Goal: Task Accomplishment & Management: Use online tool/utility

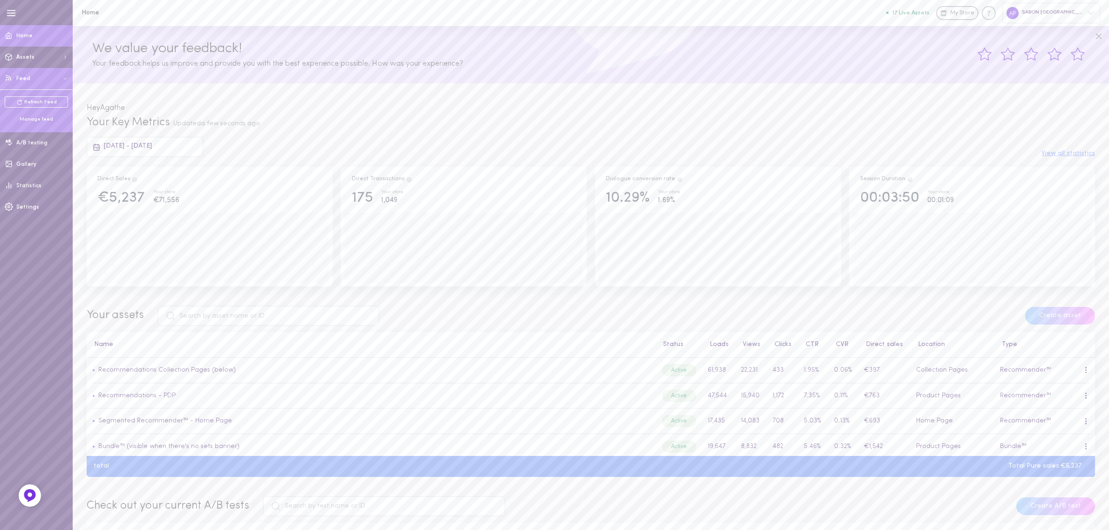
click at [36, 117] on div "Manage feed" at bounding box center [36, 119] width 63 height 7
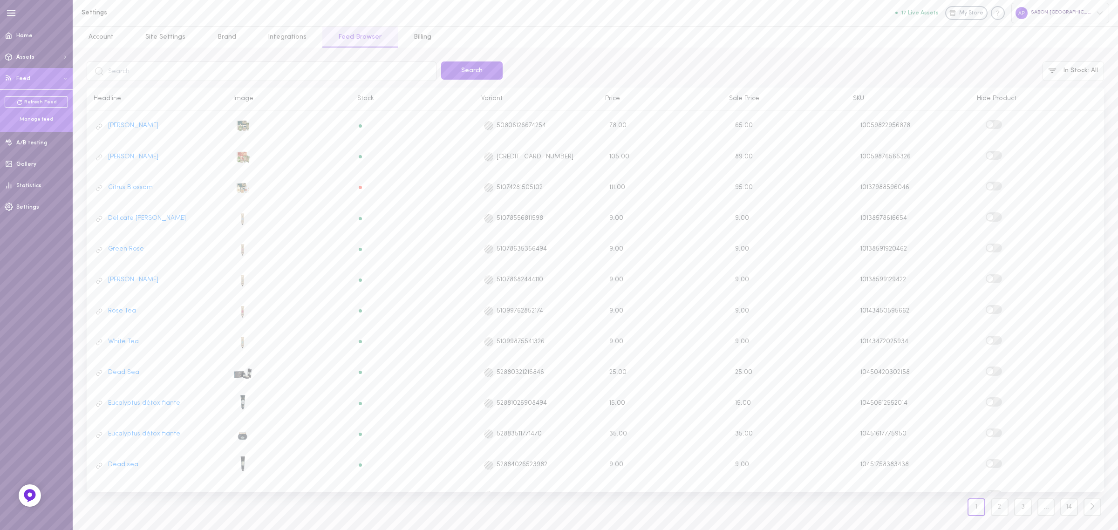
click at [235, 75] on input "text" at bounding box center [262, 72] width 350 height 20
type input "73300000011"
click at [475, 77] on button "Search" at bounding box center [472, 71] width 62 height 18
click at [991, 127] on span at bounding box center [990, 124] width 7 height 7
click at [0, 0] on input "checkbox" at bounding box center [0, 0] width 0 height 0
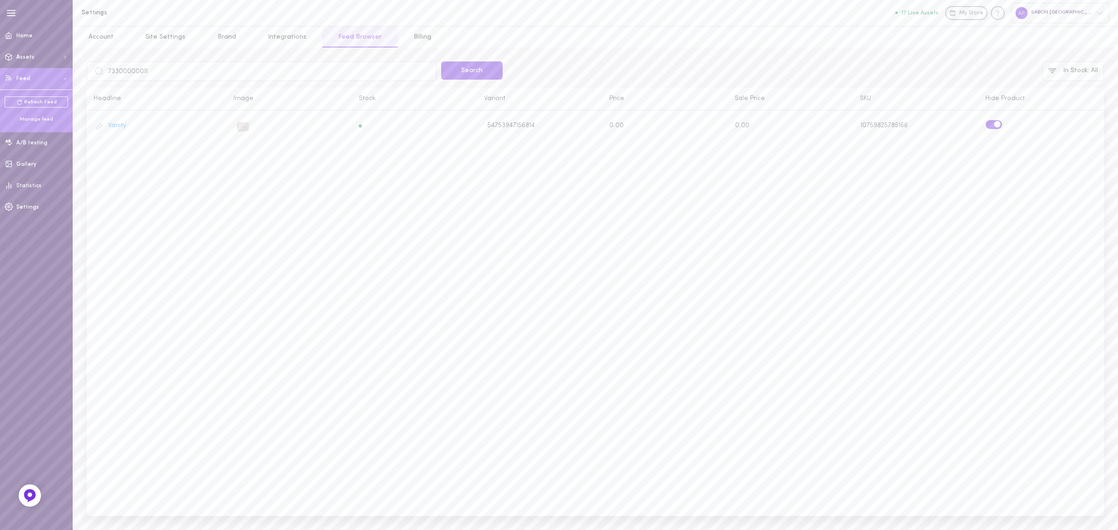
click at [215, 84] on div "Feed last update: (text) 73300000011 Search In Stock : All Headline Image Stock…" at bounding box center [596, 289] width 1018 height 455
click at [215, 80] on input "73300000011" at bounding box center [262, 72] width 350 height 20
paste input "54023000006"
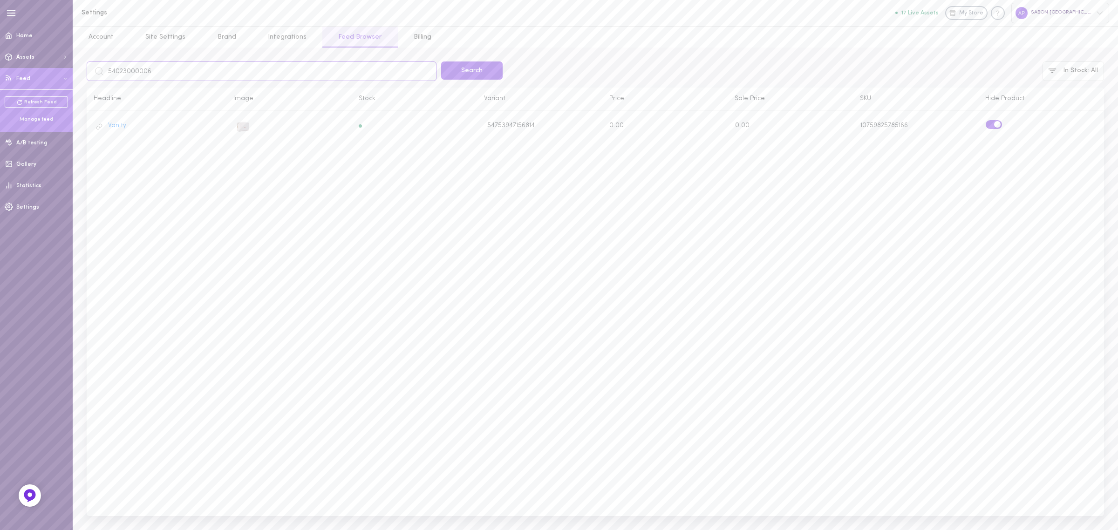
type input "54023000006"
click at [504, 75] on div "Search" at bounding box center [472, 72] width 66 height 20
click at [488, 75] on button "Search" at bounding box center [472, 71] width 62 height 18
click at [989, 122] on span at bounding box center [990, 124] width 7 height 7
click at [0, 0] on input "checkbox" at bounding box center [0, 0] width 0 height 0
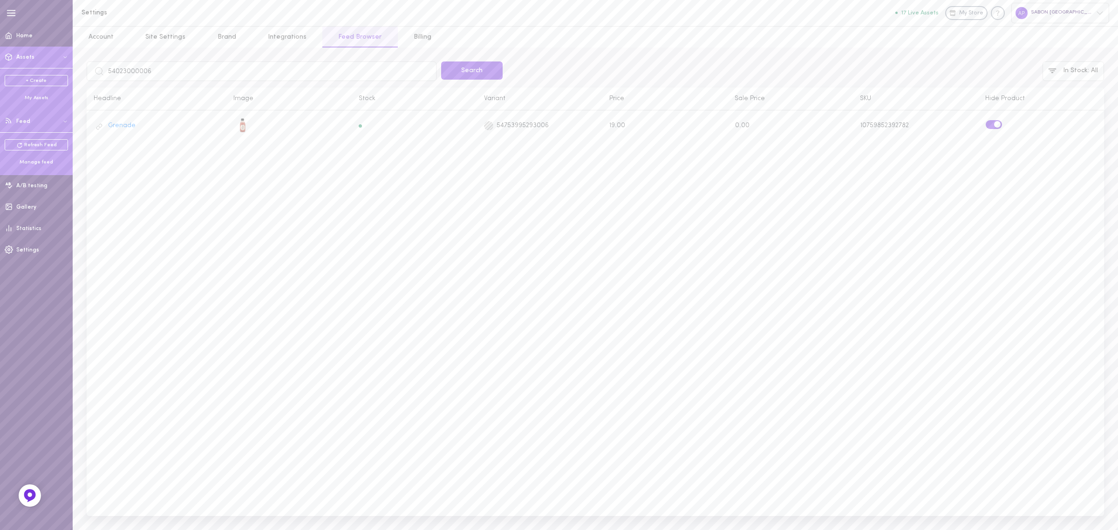
click at [25, 98] on div "My Assets" at bounding box center [36, 98] width 63 height 7
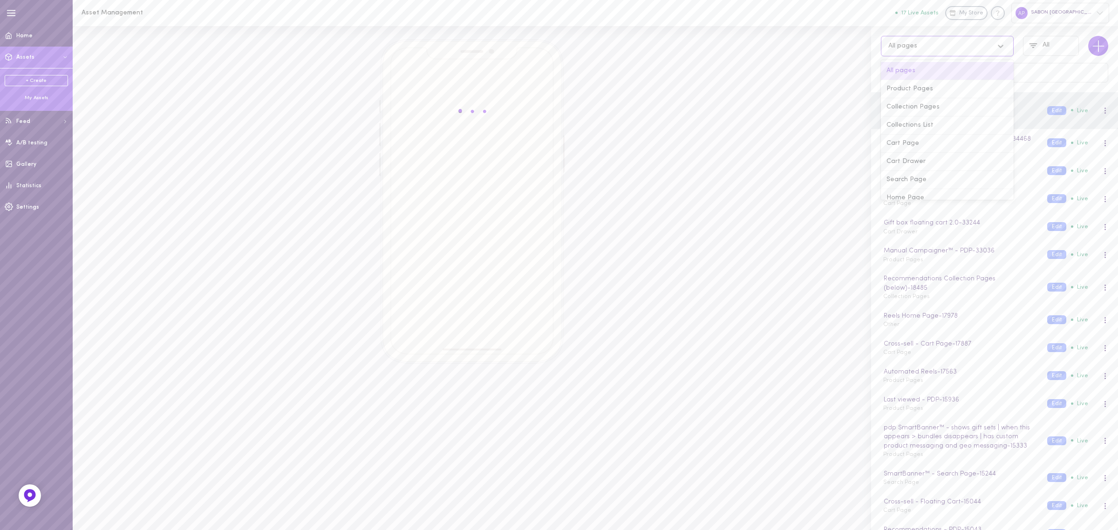
click at [916, 52] on div "All pages" at bounding box center [947, 46] width 133 height 21
click at [921, 110] on div "Collection Pages" at bounding box center [947, 107] width 133 height 18
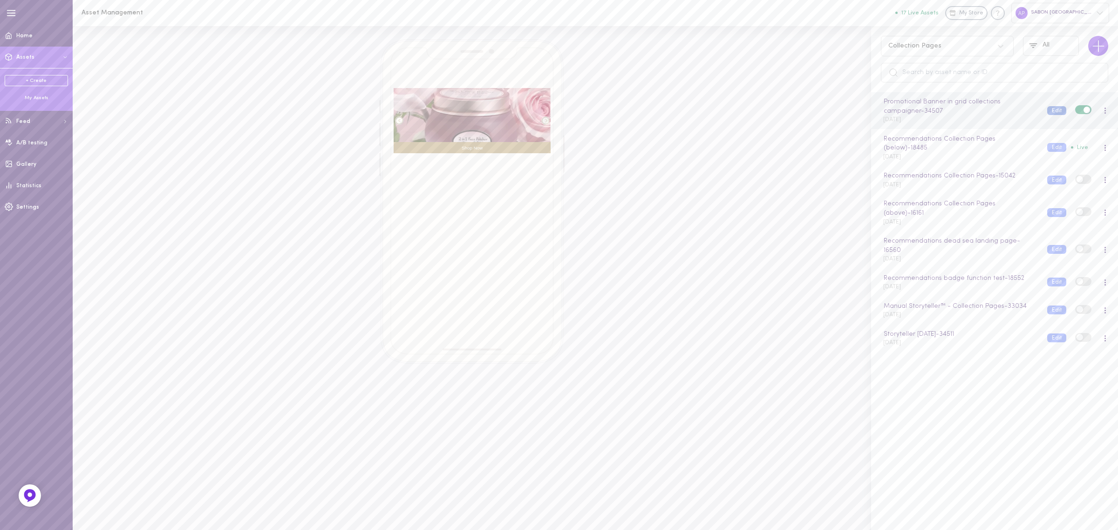
click at [1048, 110] on button "Edit" at bounding box center [1057, 110] width 19 height 9
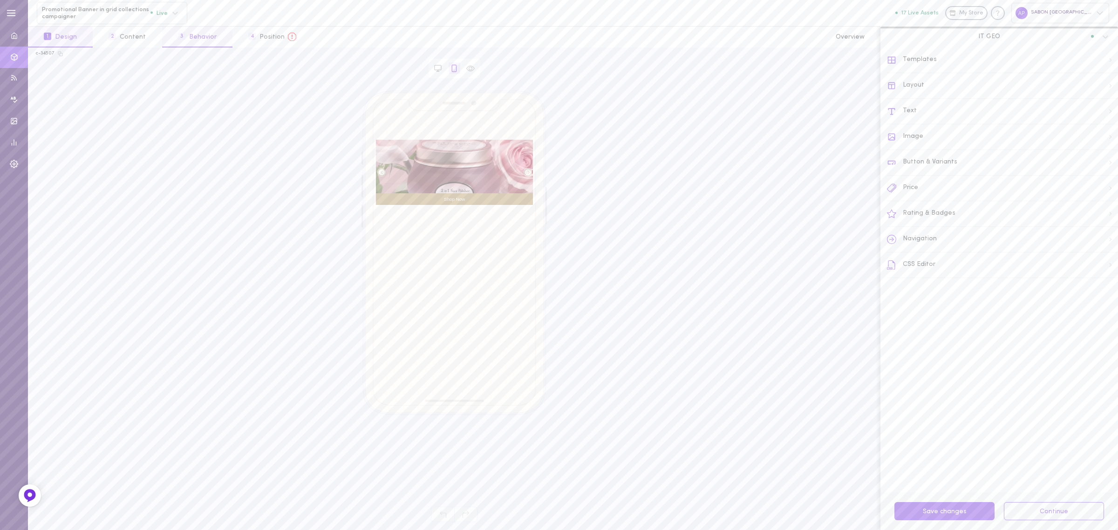
click at [192, 27] on button "3 Behavior" at bounding box center [197, 37] width 70 height 21
click at [950, 257] on div "Open details" at bounding box center [1010, 260] width 189 height 7
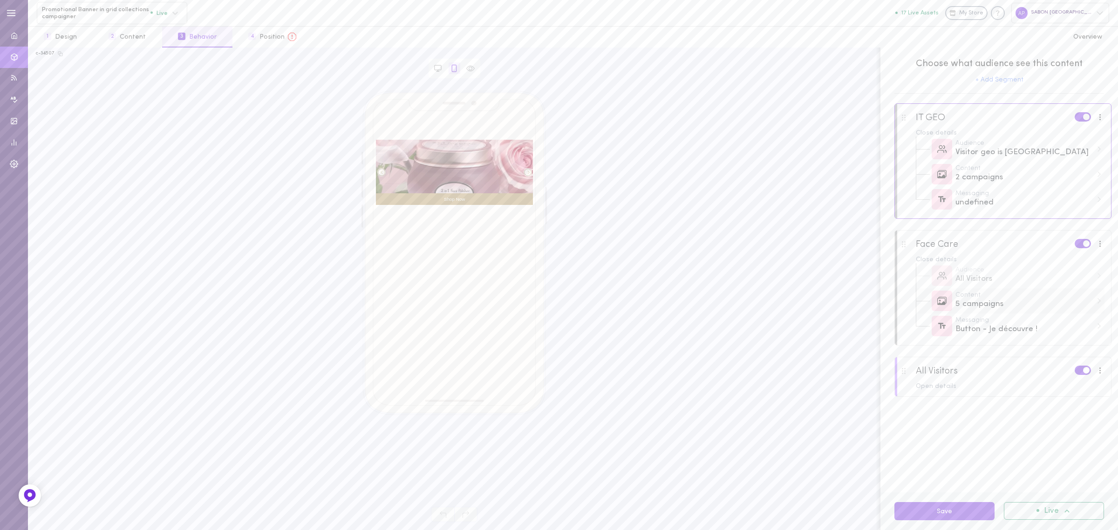
click at [1019, 310] on div "Content 5 campaigns" at bounding box center [1010, 300] width 189 height 25
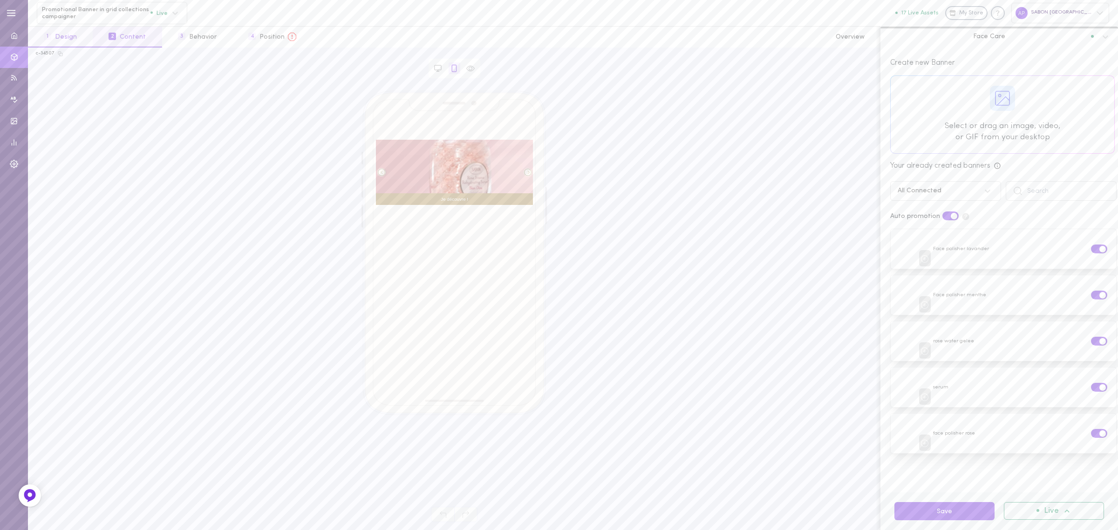
click at [85, 32] on button "1 Design" at bounding box center [60, 37] width 65 height 21
click at [198, 45] on button "3 Behavior" at bounding box center [197, 37] width 70 height 21
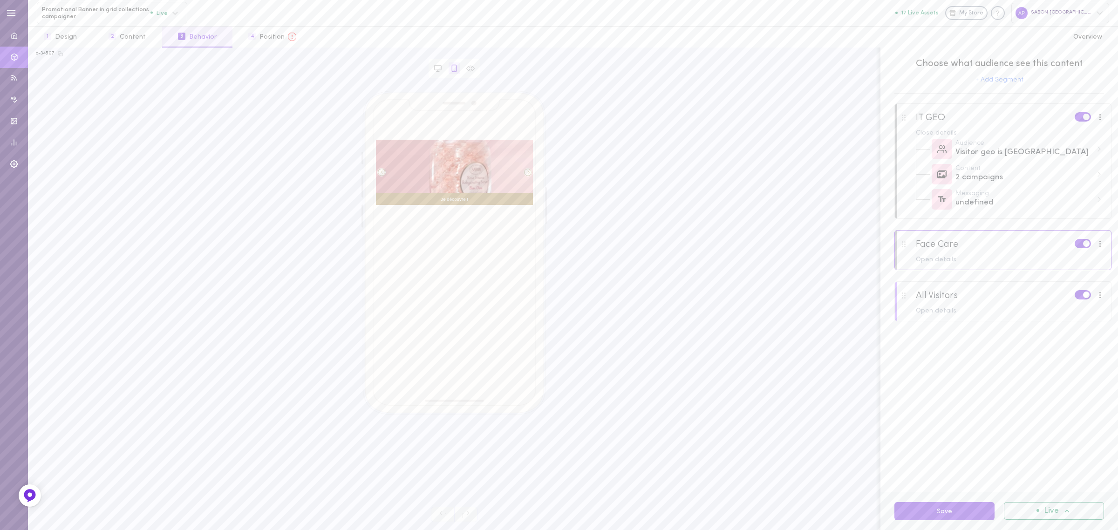
click at [937, 260] on div "Open details" at bounding box center [1010, 260] width 189 height 7
click at [991, 283] on div "All Visitors" at bounding box center [1024, 280] width 137 height 12
click at [994, 274] on div "All Visitors" at bounding box center [1024, 280] width 137 height 12
click at [1097, 244] on div at bounding box center [1101, 244] width 12 height 10
click at [947, 243] on div "Face Care" at bounding box center [937, 244] width 42 height 11
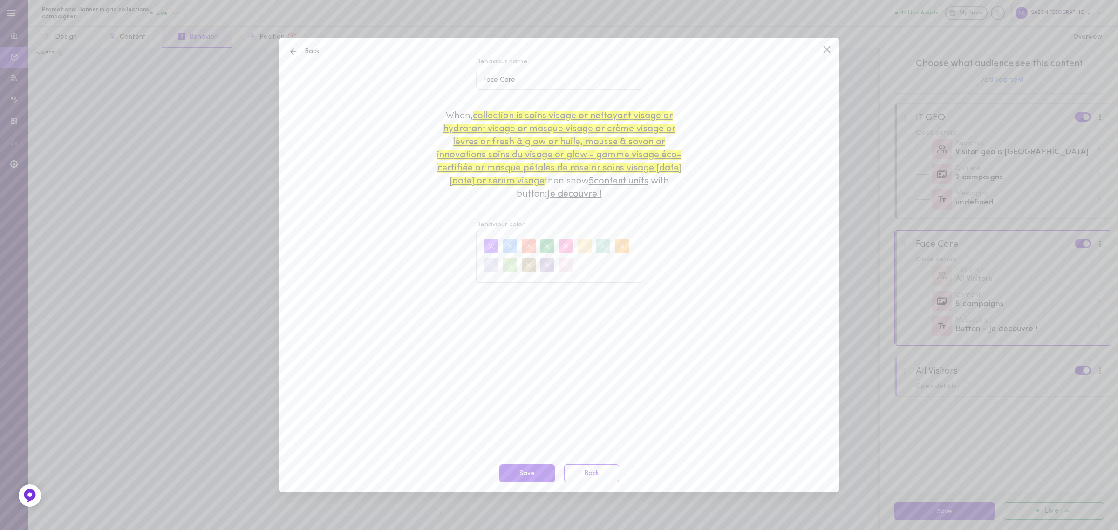
click at [583, 144] on span "Collection is Soins Visage or Nettoyant Visage or Hydratant Visage or Masque Vi…" at bounding box center [559, 148] width 244 height 75
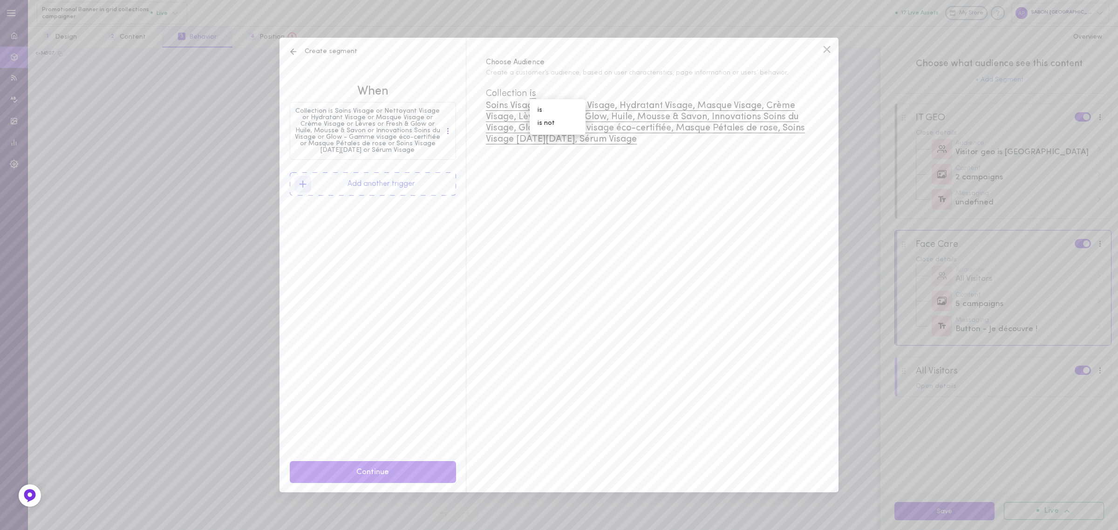
click at [636, 121] on span "Soins Visage, Nettoyant Visage, Hydratant Visage, Masque Visage, Crème Visage, …" at bounding box center [645, 122] width 319 height 43
click at [517, 161] on input at bounding box center [556, 159] width 130 height 18
type input "ex"
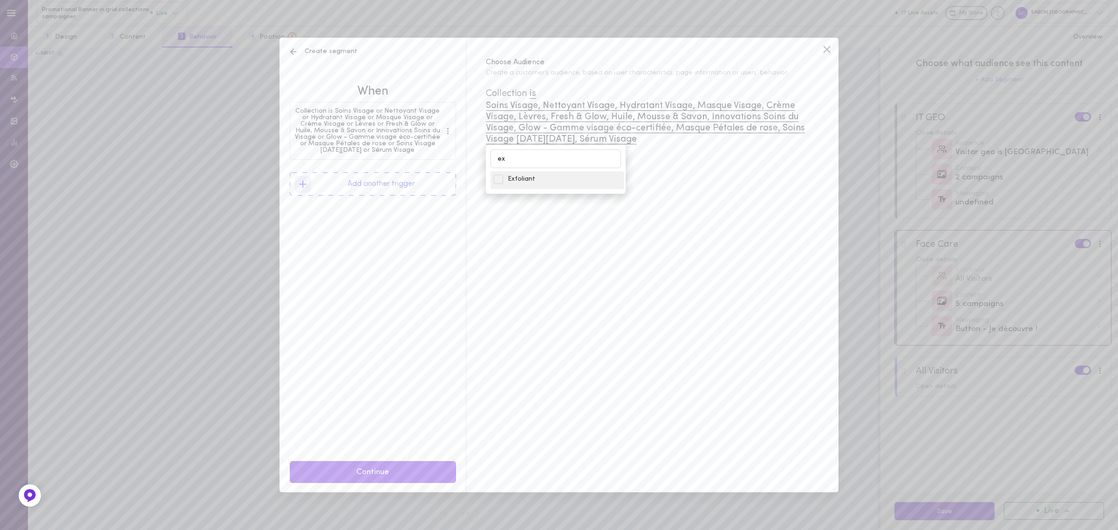
click at [529, 180] on span "Exfoliant" at bounding box center [564, 179] width 113 height 9
click at [651, 199] on div "Choose Audience Create a customer’s audience, based on user characteristics, pa…" at bounding box center [652, 265] width 373 height 454
click at [599, 137] on span "Soins Visage, Nettoyant Visage, Hydratant Visage, Masque Visage, Crème Visage, …" at bounding box center [645, 122] width 319 height 43
click at [568, 151] on input at bounding box center [556, 159] width 130 height 18
type input "netto"
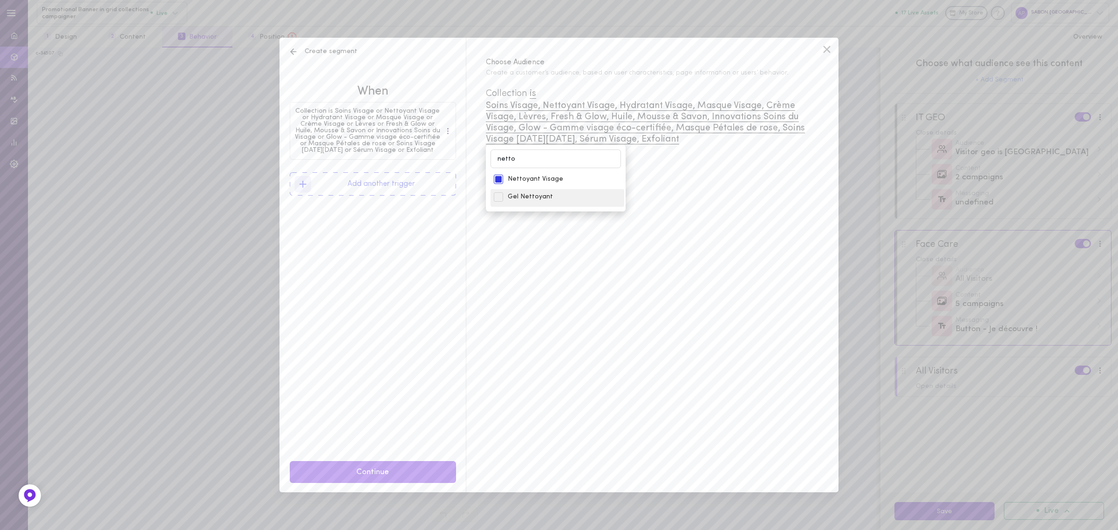
click at [555, 200] on span "Gel Nettoyant" at bounding box center [564, 196] width 113 height 9
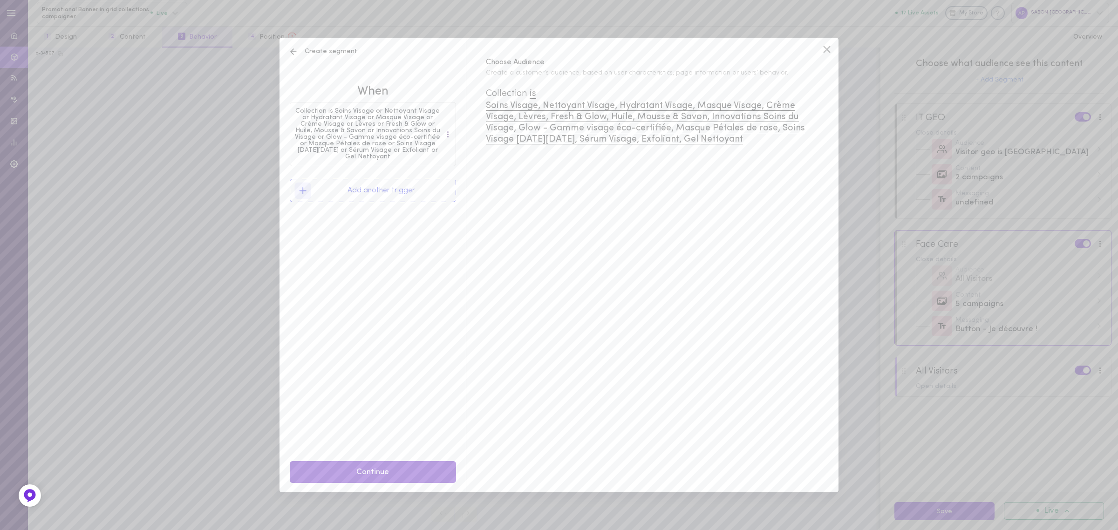
click at [391, 465] on button "Continue" at bounding box center [373, 472] width 166 height 22
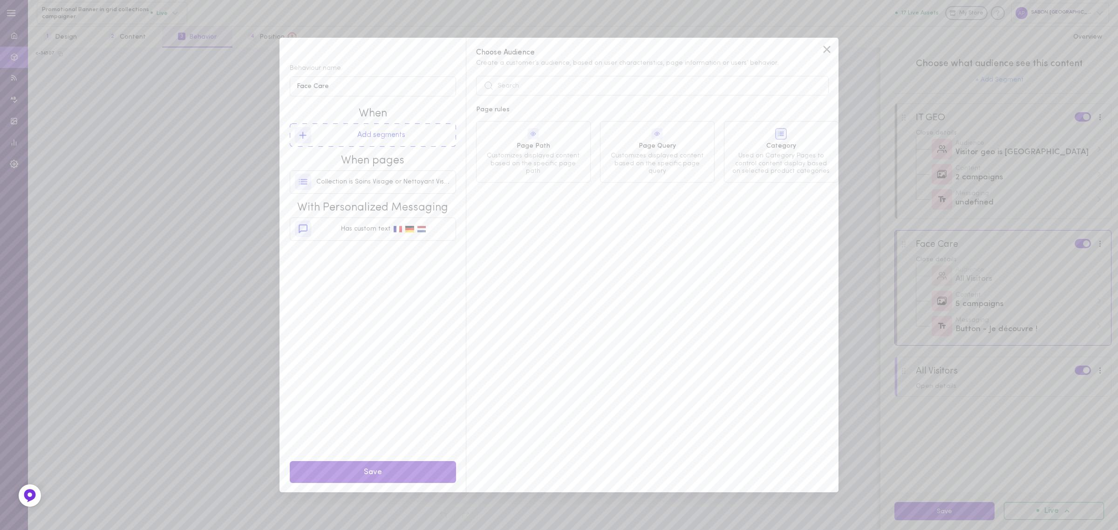
click at [376, 478] on button "Save" at bounding box center [373, 472] width 166 height 22
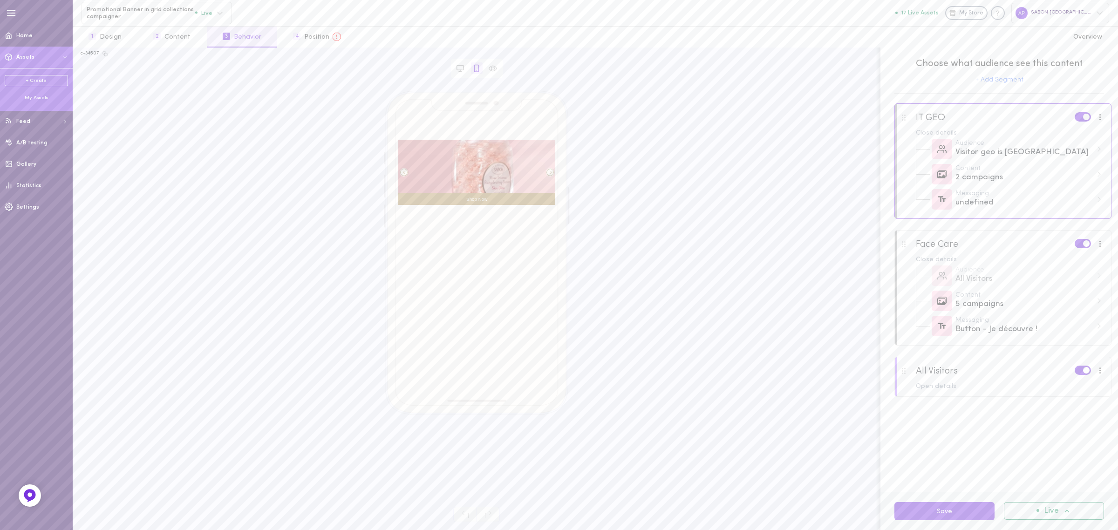
click at [42, 96] on div "My Assets" at bounding box center [36, 98] width 63 height 7
